Goal: Information Seeking & Learning: Learn about a topic

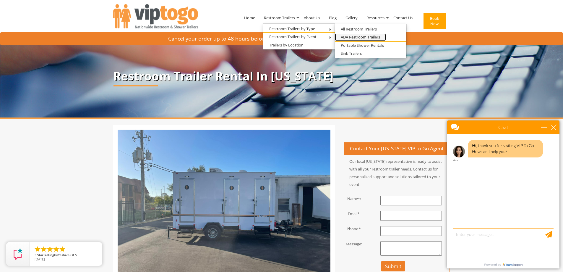
click at [350, 38] on link "ADA Restroom Trailers" at bounding box center [360, 36] width 51 height 7
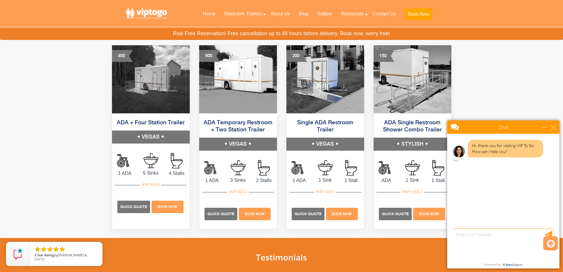
scroll to position [266, 0]
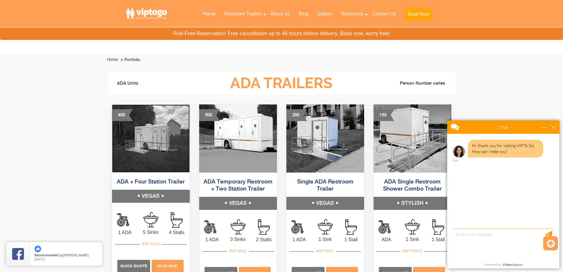
click at [148, 148] on img at bounding box center [151, 138] width 78 height 68
click at [160, 195] on h5 "VEGAS" at bounding box center [151, 196] width 78 height 13
click at [246, 138] on img at bounding box center [238, 138] width 78 height 68
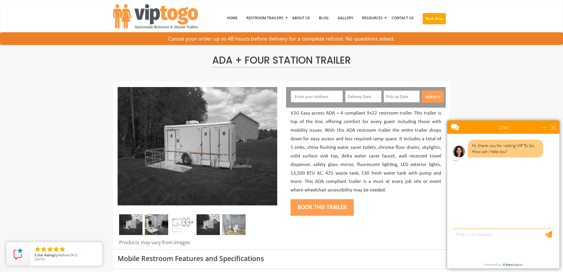
click at [228, 222] on img at bounding box center [233, 224] width 23 height 21
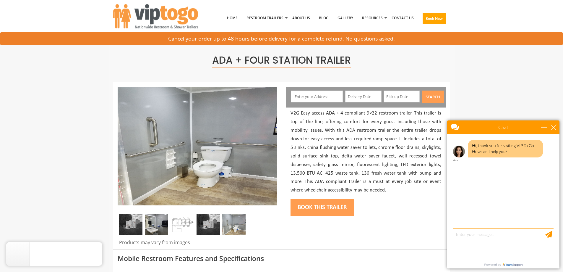
click at [211, 226] on img at bounding box center [208, 224] width 23 height 21
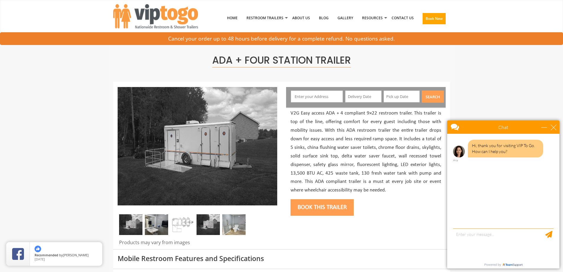
click at [175, 222] on img at bounding box center [182, 224] width 23 height 21
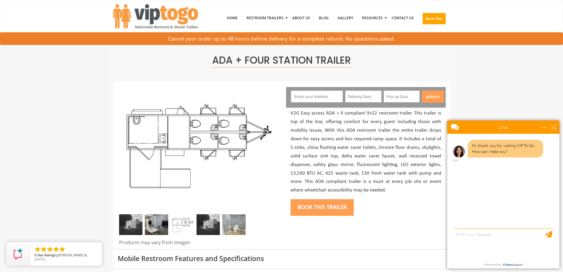
click at [203, 219] on img at bounding box center [208, 224] width 23 height 21
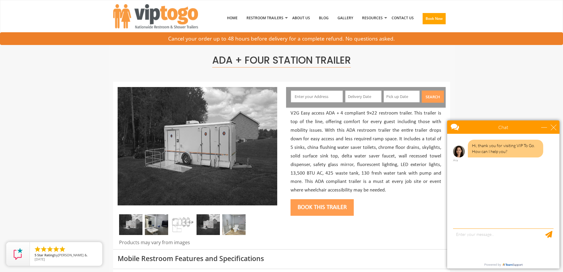
click at [156, 224] on img at bounding box center [156, 224] width 23 height 21
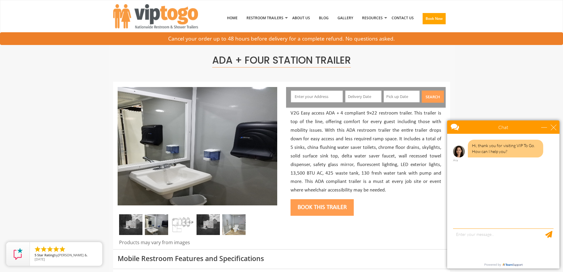
click at [130, 224] on img at bounding box center [130, 224] width 23 height 21
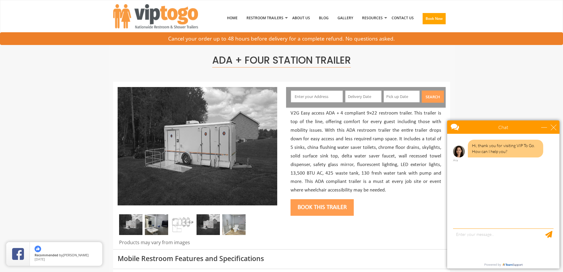
click at [207, 224] on img at bounding box center [208, 224] width 23 height 21
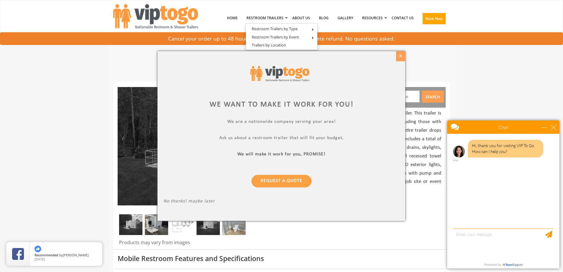
click at [398, 55] on div "X" at bounding box center [400, 56] width 9 height 10
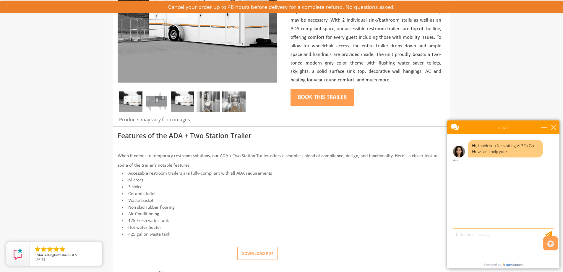
scroll to position [59, 0]
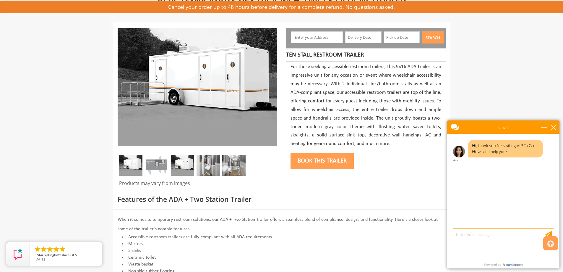
click at [205, 162] on img at bounding box center [208, 165] width 23 height 21
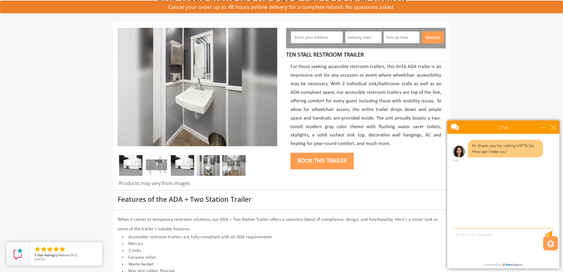
click at [231, 159] on img at bounding box center [233, 165] width 23 height 21
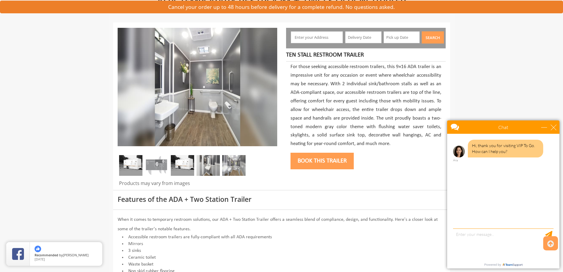
click at [213, 161] on img at bounding box center [208, 165] width 23 height 21
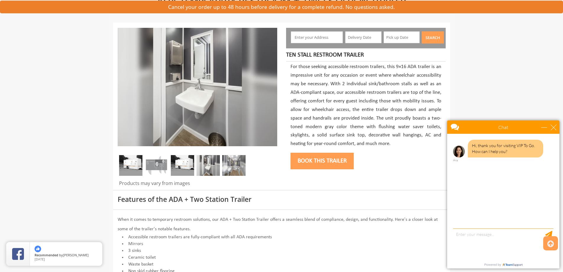
click at [188, 162] on img at bounding box center [182, 165] width 23 height 21
